Goal: Task Accomplishment & Management: Use online tool/utility

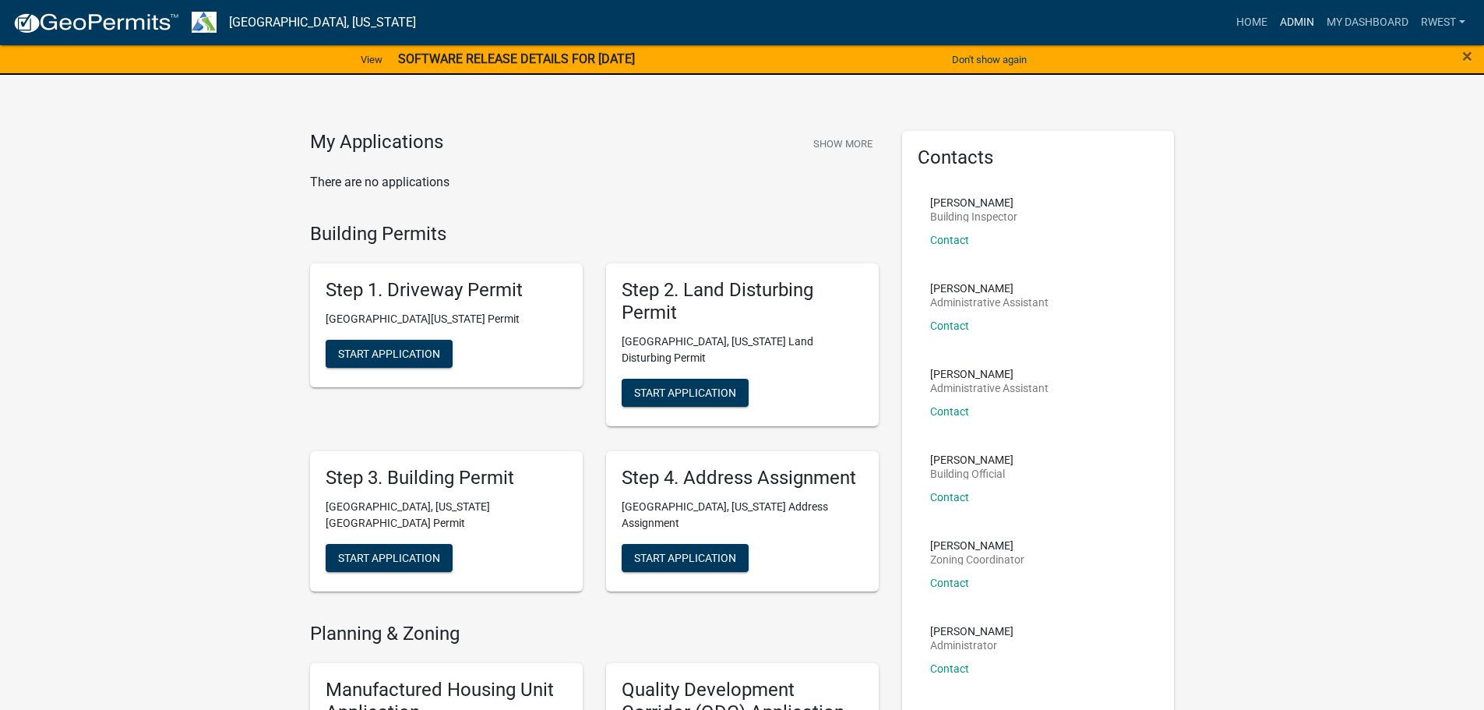
click at [1295, 25] on link "Admin" at bounding box center [1297, 23] width 47 height 30
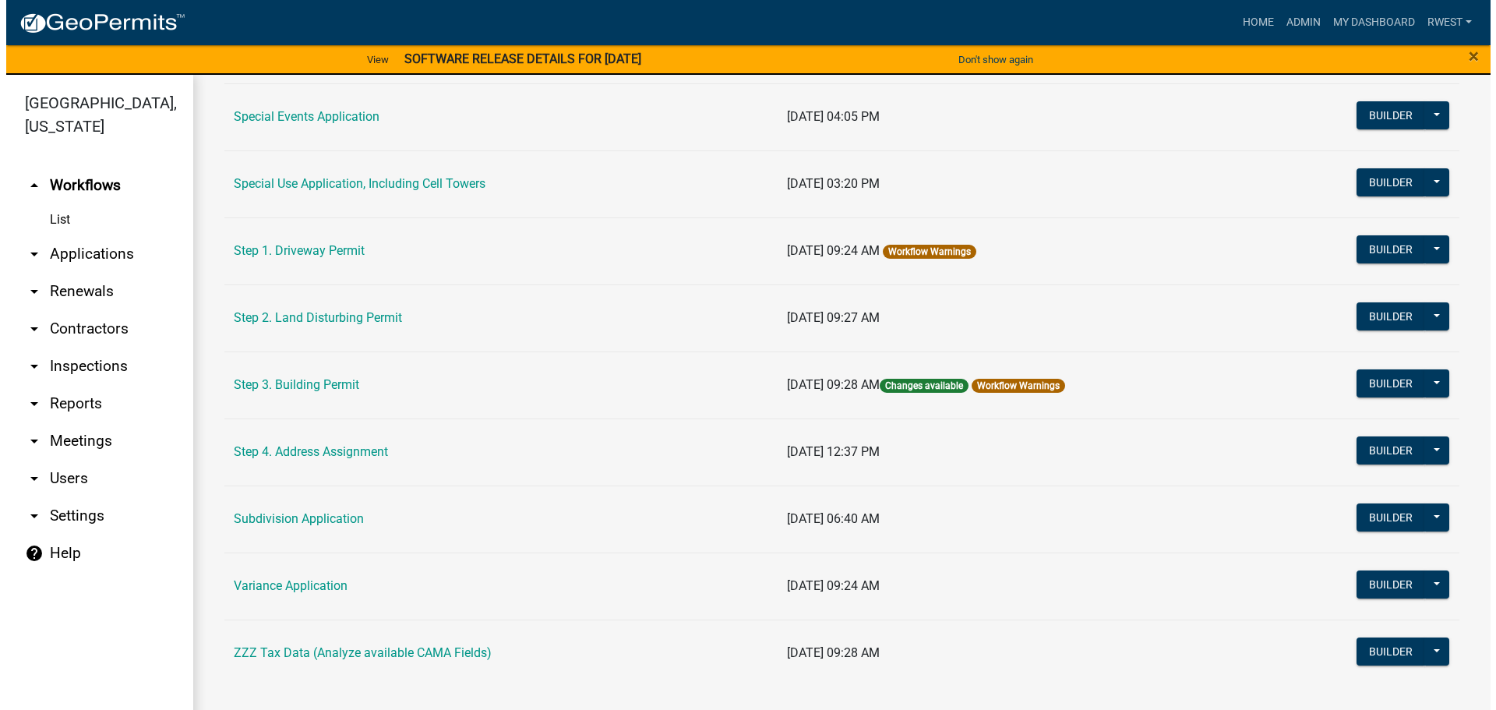
scroll to position [754, 0]
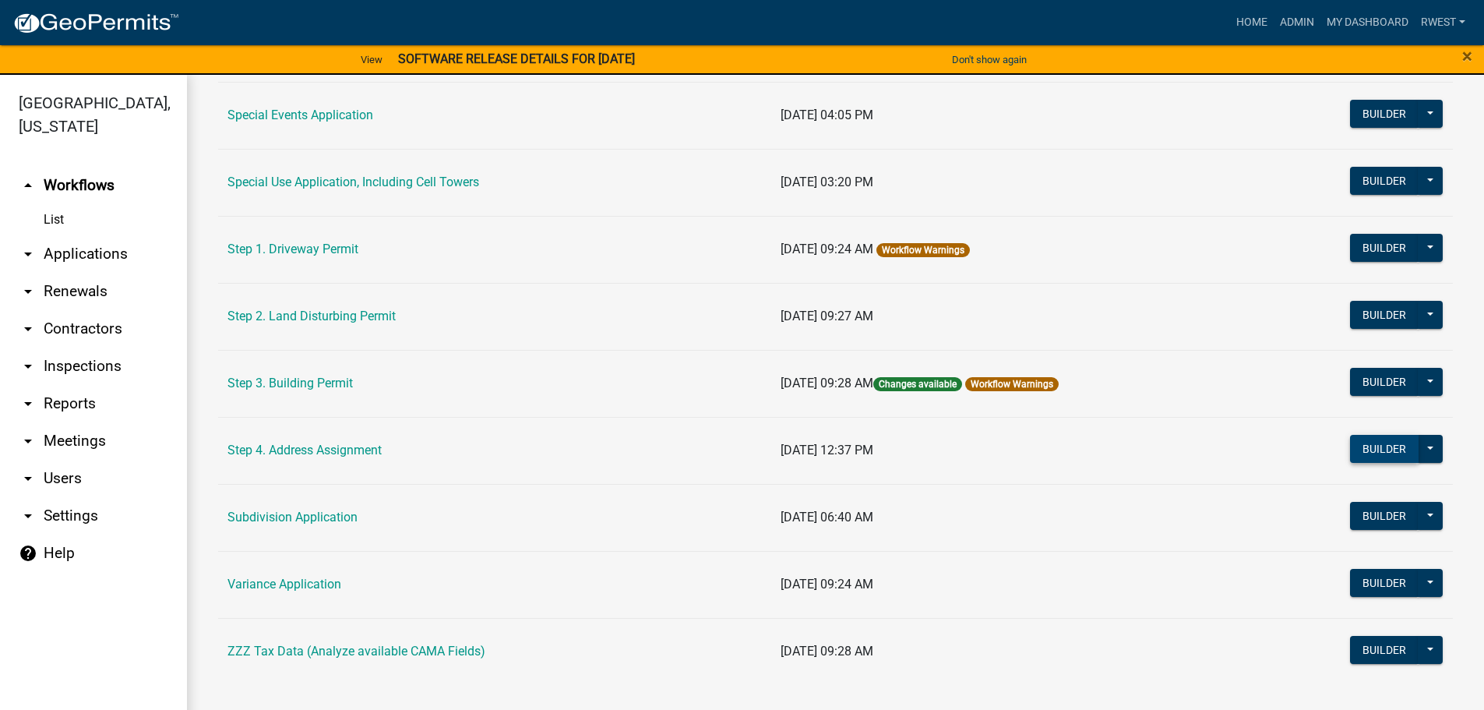
click at [1366, 447] on button "Builder" at bounding box center [1384, 449] width 69 height 28
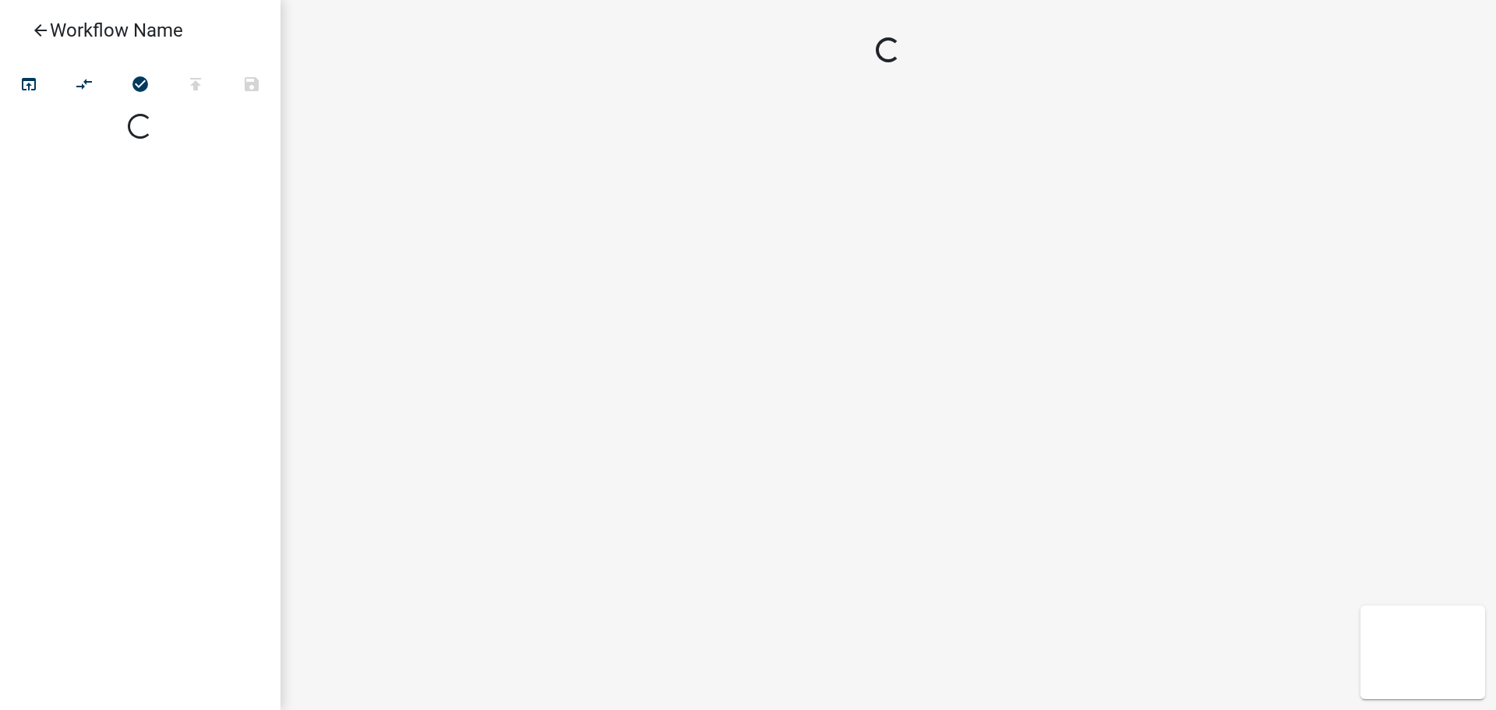
select select
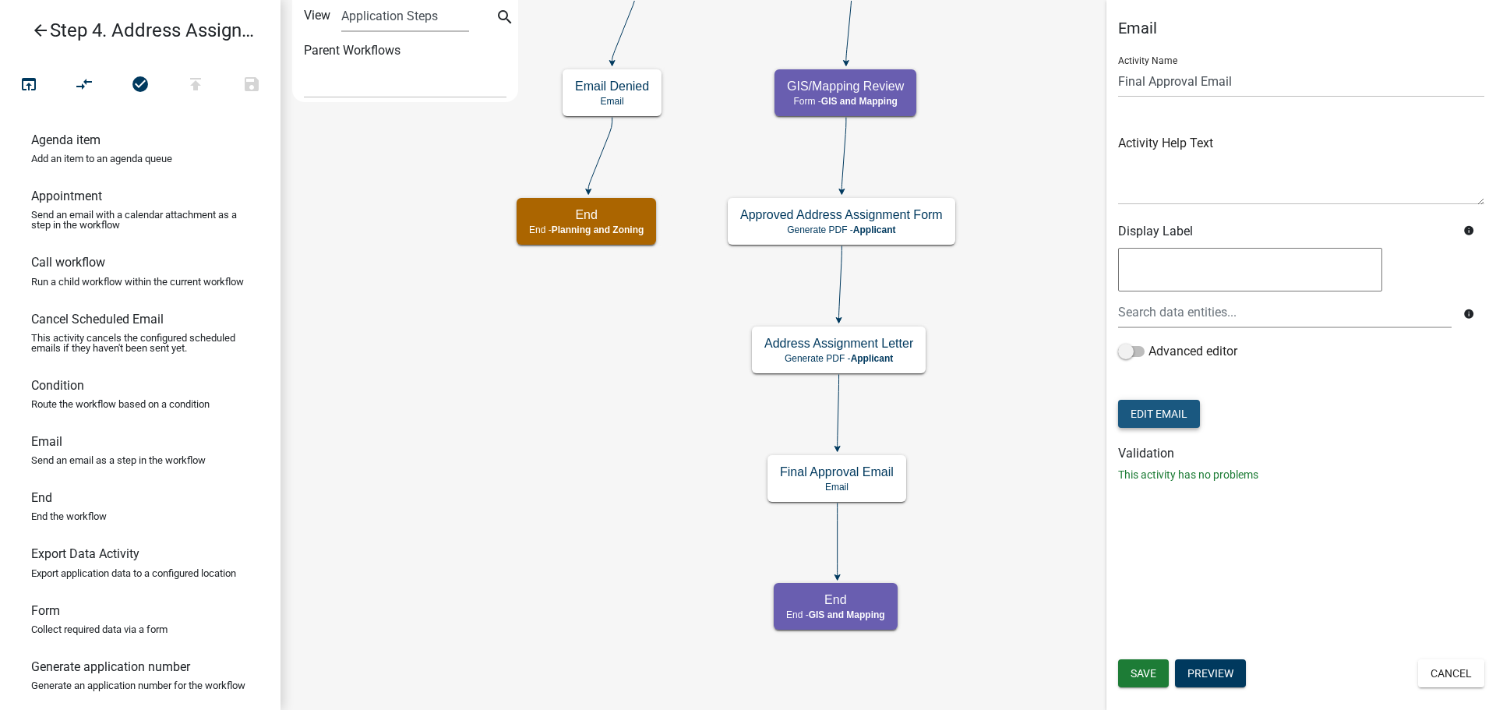
click at [1163, 418] on button "Edit Email" at bounding box center [1159, 414] width 82 height 28
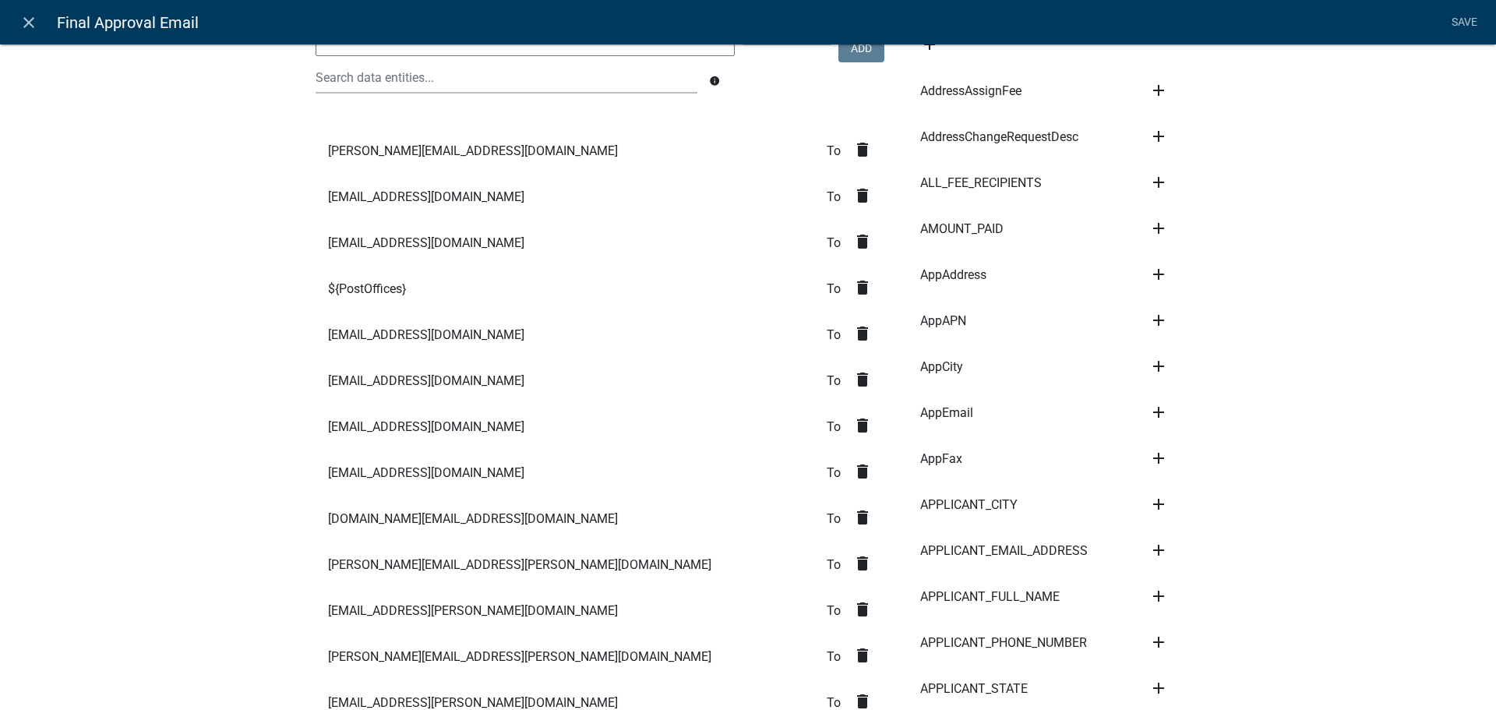
scroll to position [234, 0]
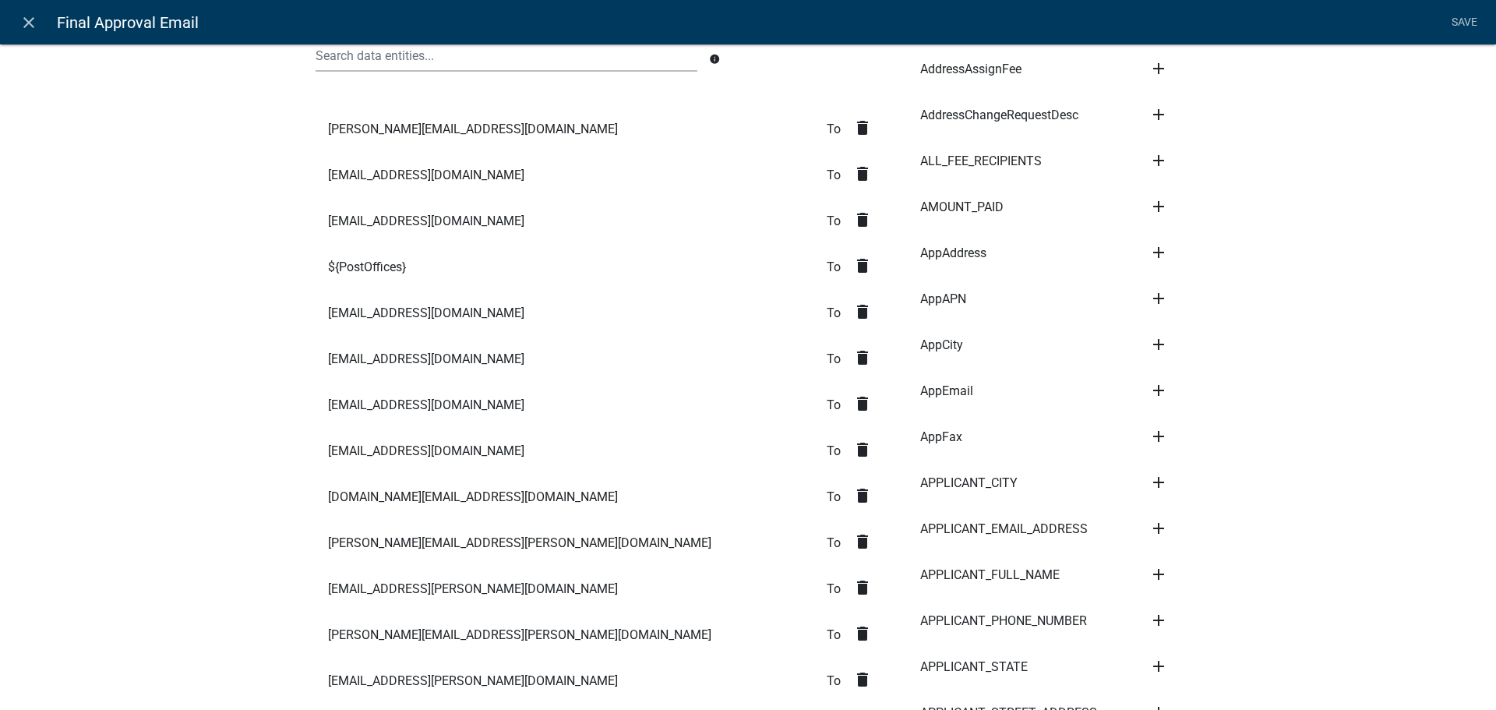
click at [857, 269] on icon "delete" at bounding box center [862, 265] width 19 height 19
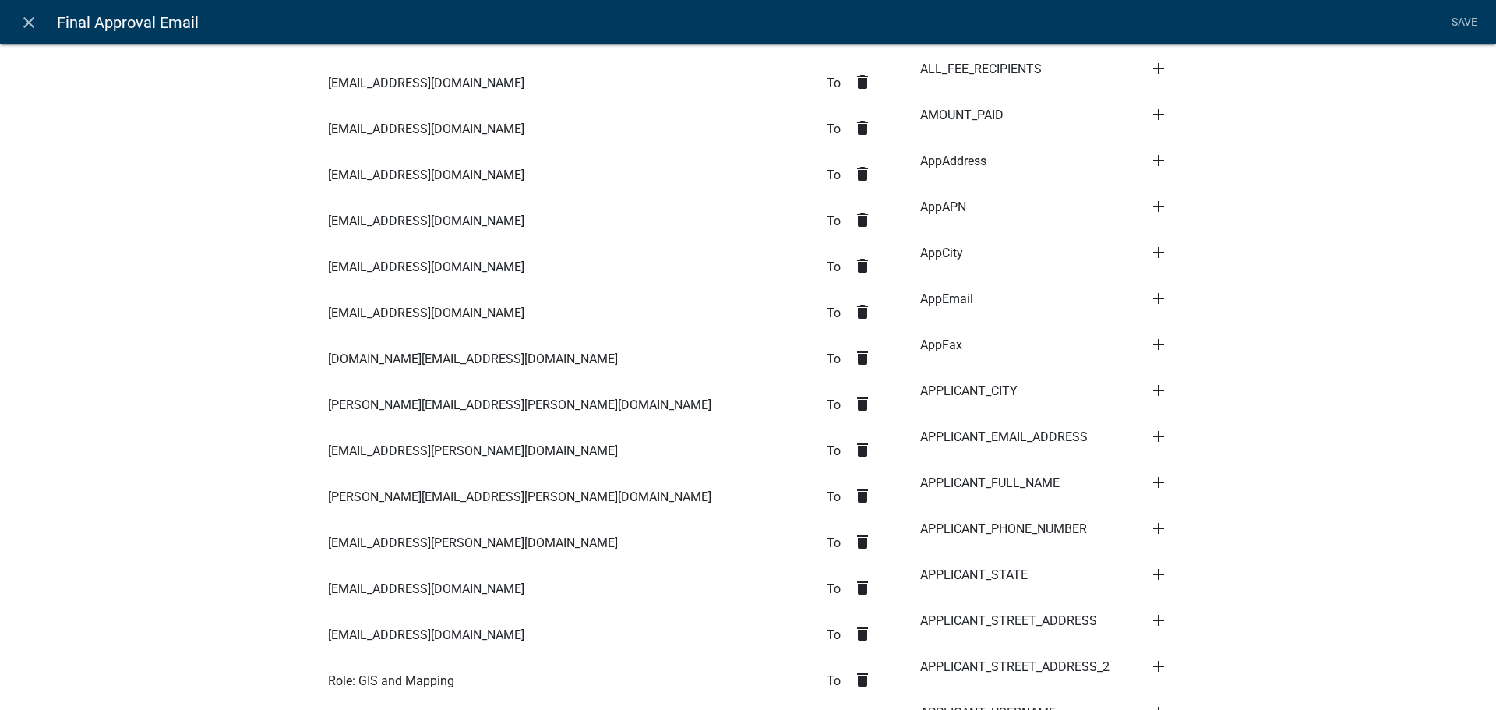
scroll to position [468, 0]
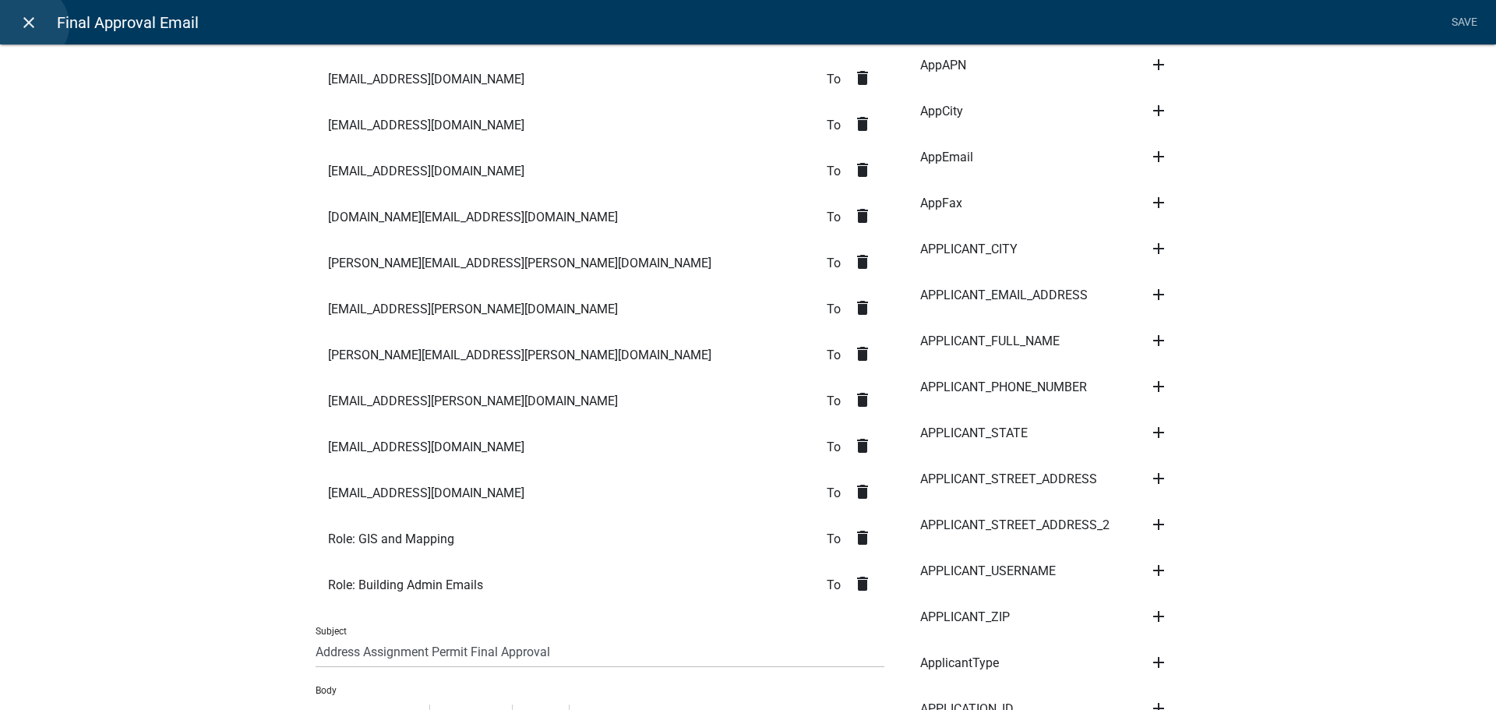
click at [30, 25] on icon "close" at bounding box center [28, 22] width 19 height 19
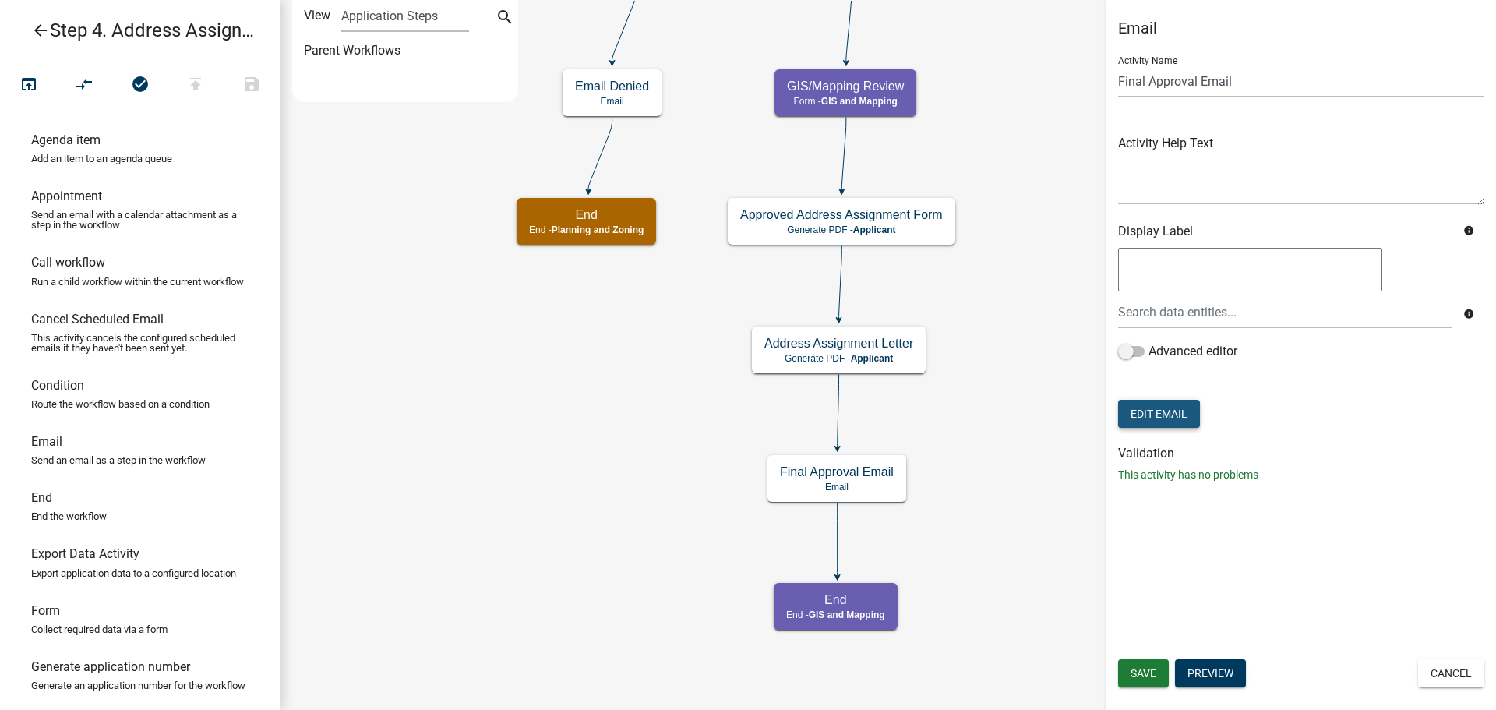
click at [1155, 419] on button "Edit Email" at bounding box center [1159, 414] width 82 height 28
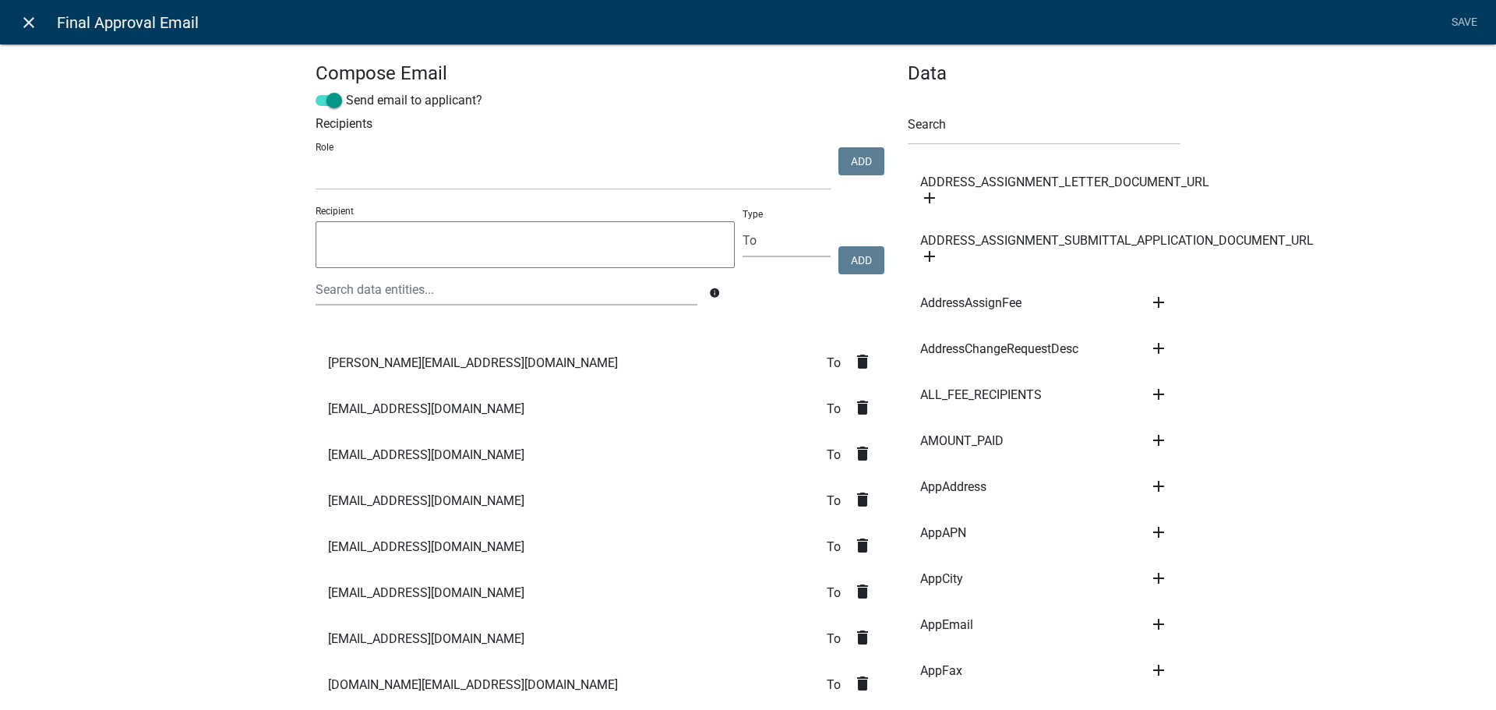
click at [26, 19] on icon "close" at bounding box center [28, 22] width 19 height 19
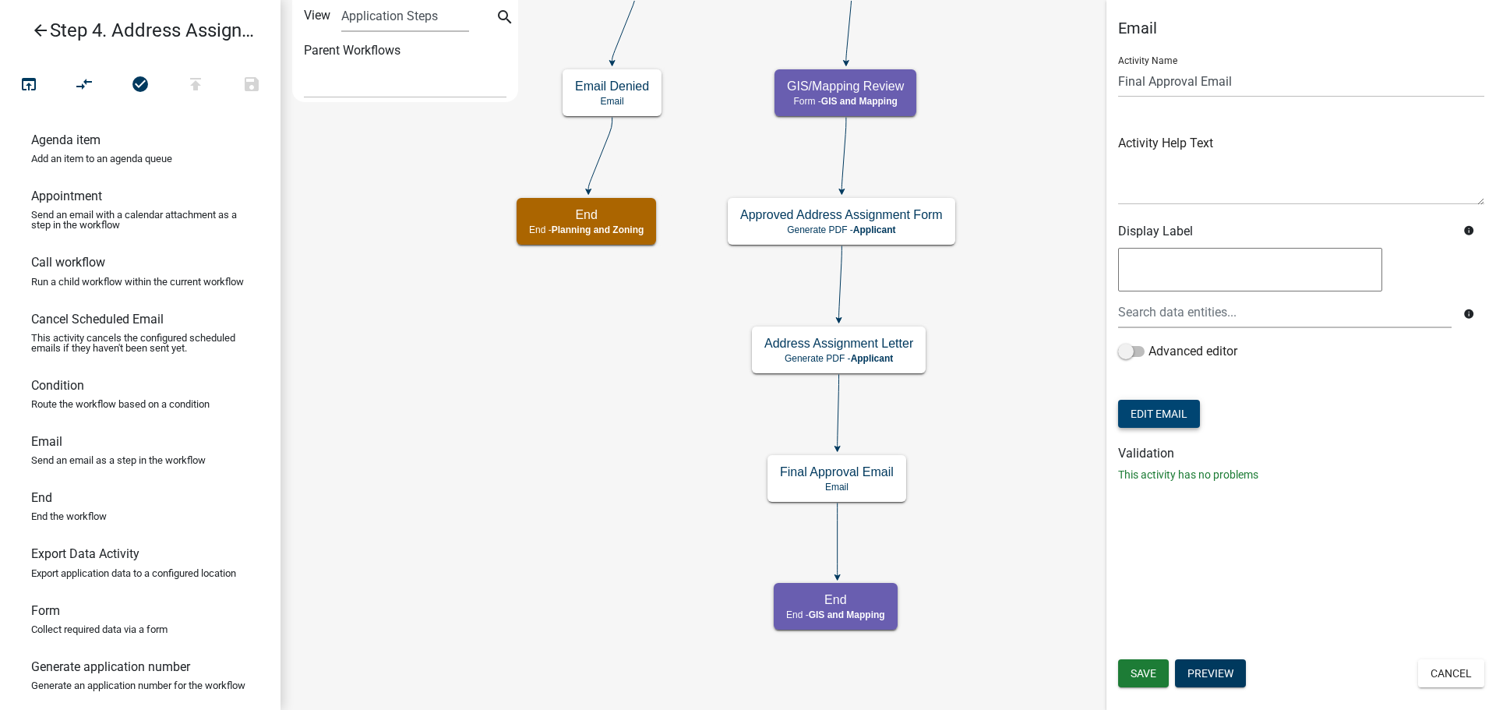
click at [1176, 420] on button "Edit Email" at bounding box center [1159, 414] width 82 height 28
